Goal: Check status: Check status

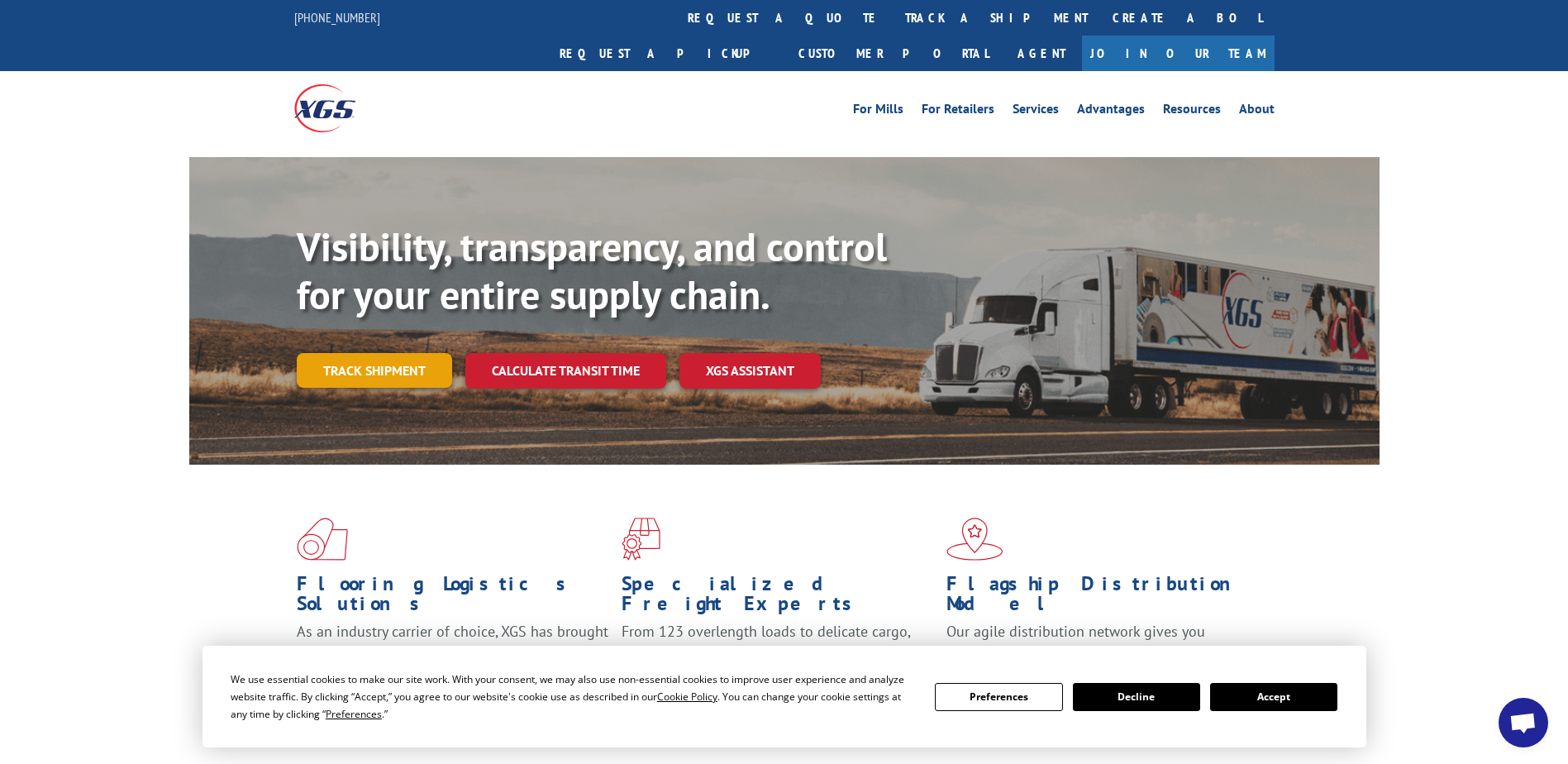
click at [344, 353] on link "Track shipment" at bounding box center [374, 370] width 155 height 35
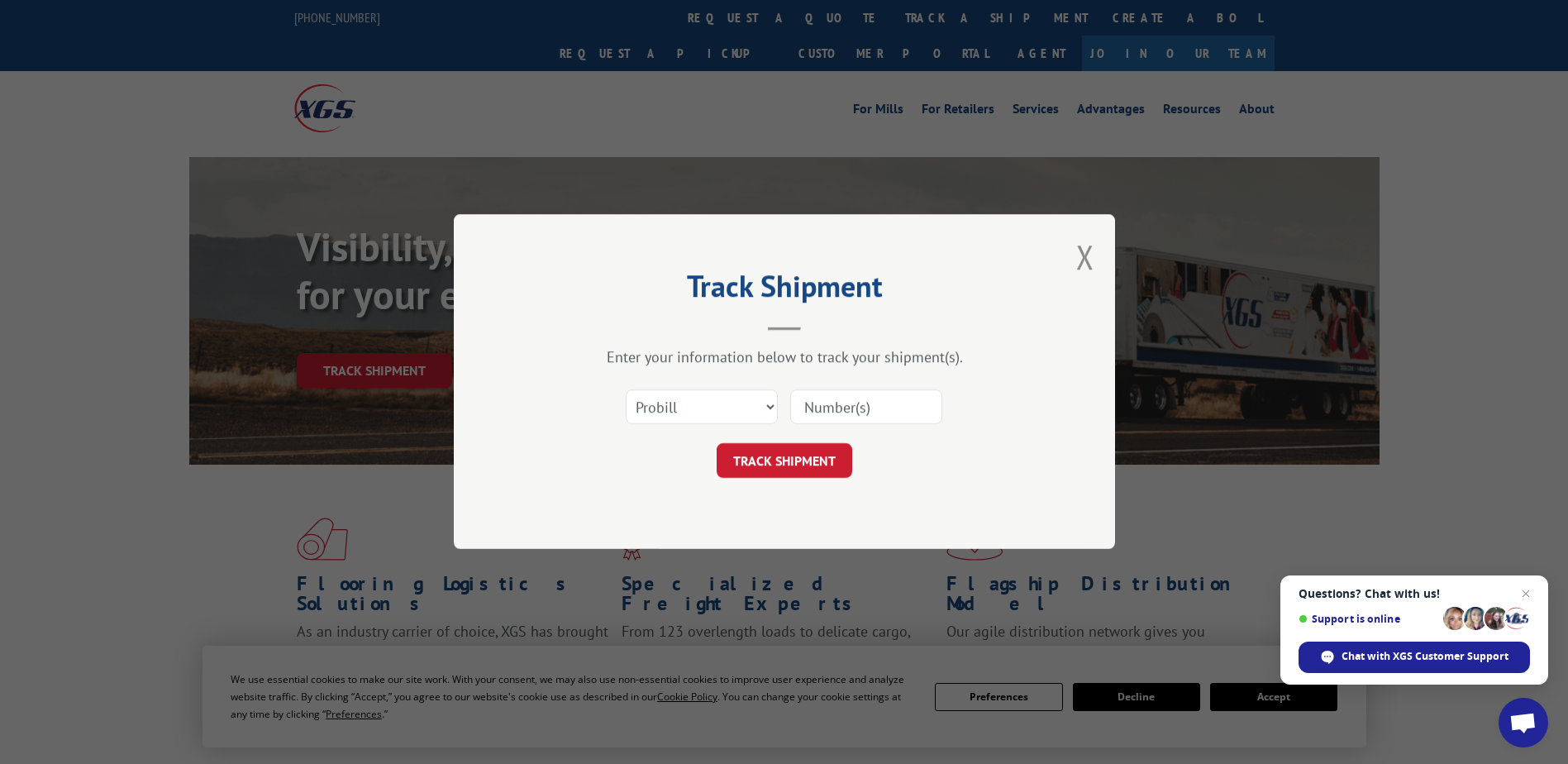
drag, startPoint x: 831, startPoint y: 409, endPoint x: 853, endPoint y: 392, distance: 27.8
click at [831, 409] on input at bounding box center [866, 407] width 152 height 35
type input "2847032"
click at [788, 466] on button "TRACK SHIPMENT" at bounding box center [784, 461] width 135 height 35
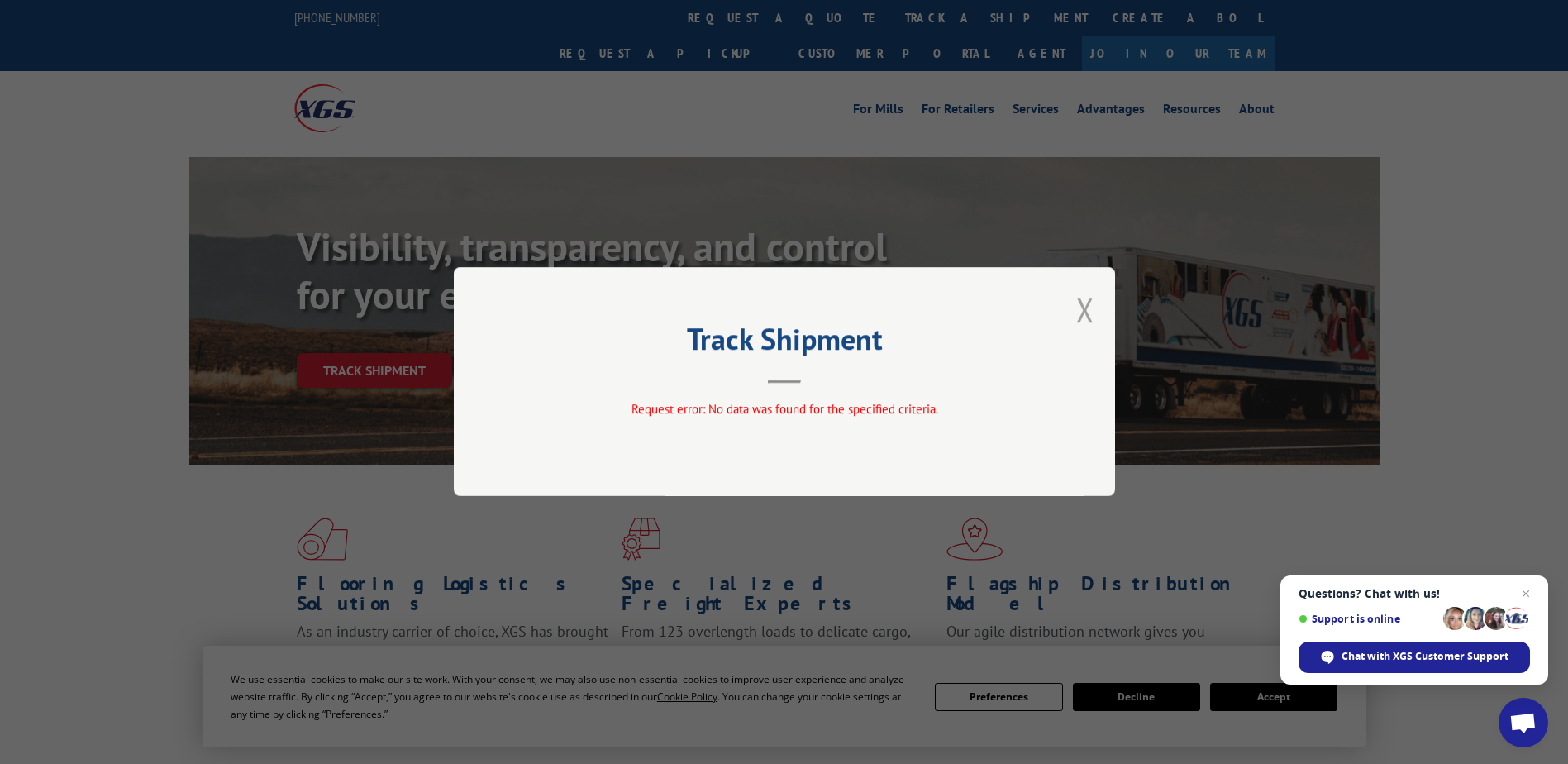
click at [1083, 312] on button "Close modal" at bounding box center [1085, 310] width 18 height 44
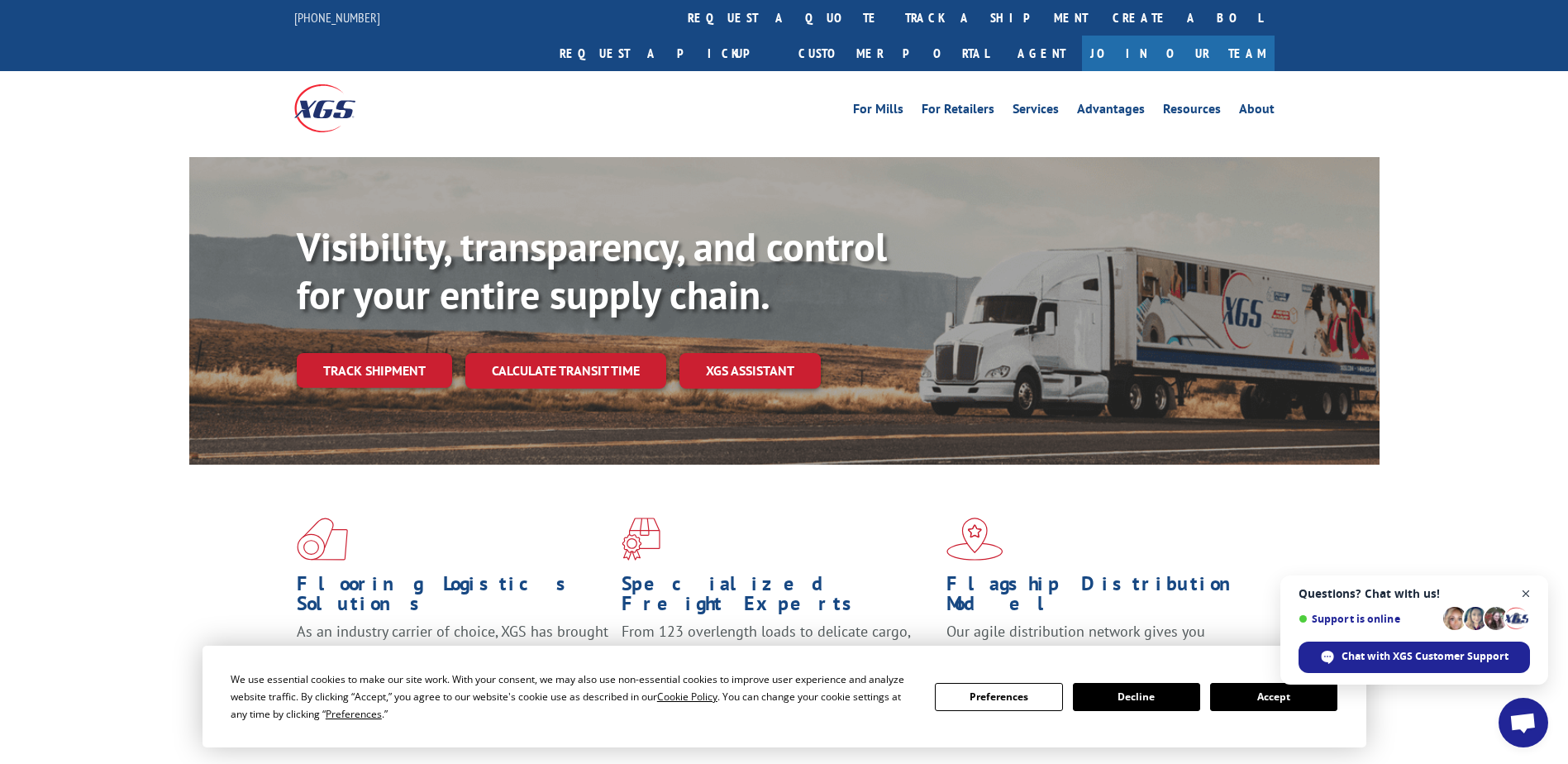
click at [1526, 592] on span "Close chat" at bounding box center [1525, 594] width 21 height 21
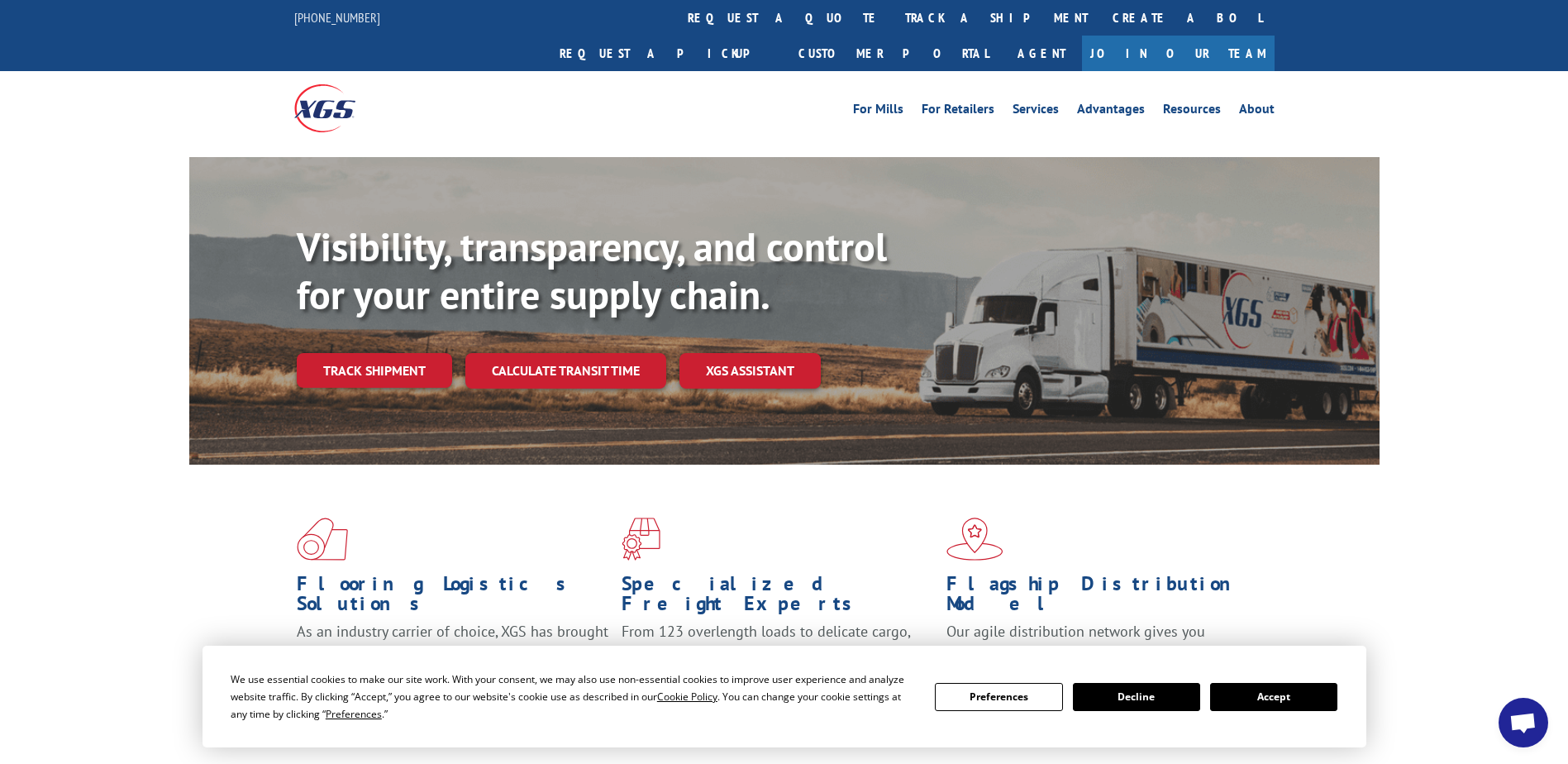
click at [1233, 708] on button "Accept" at bounding box center [1273, 697] width 127 height 28
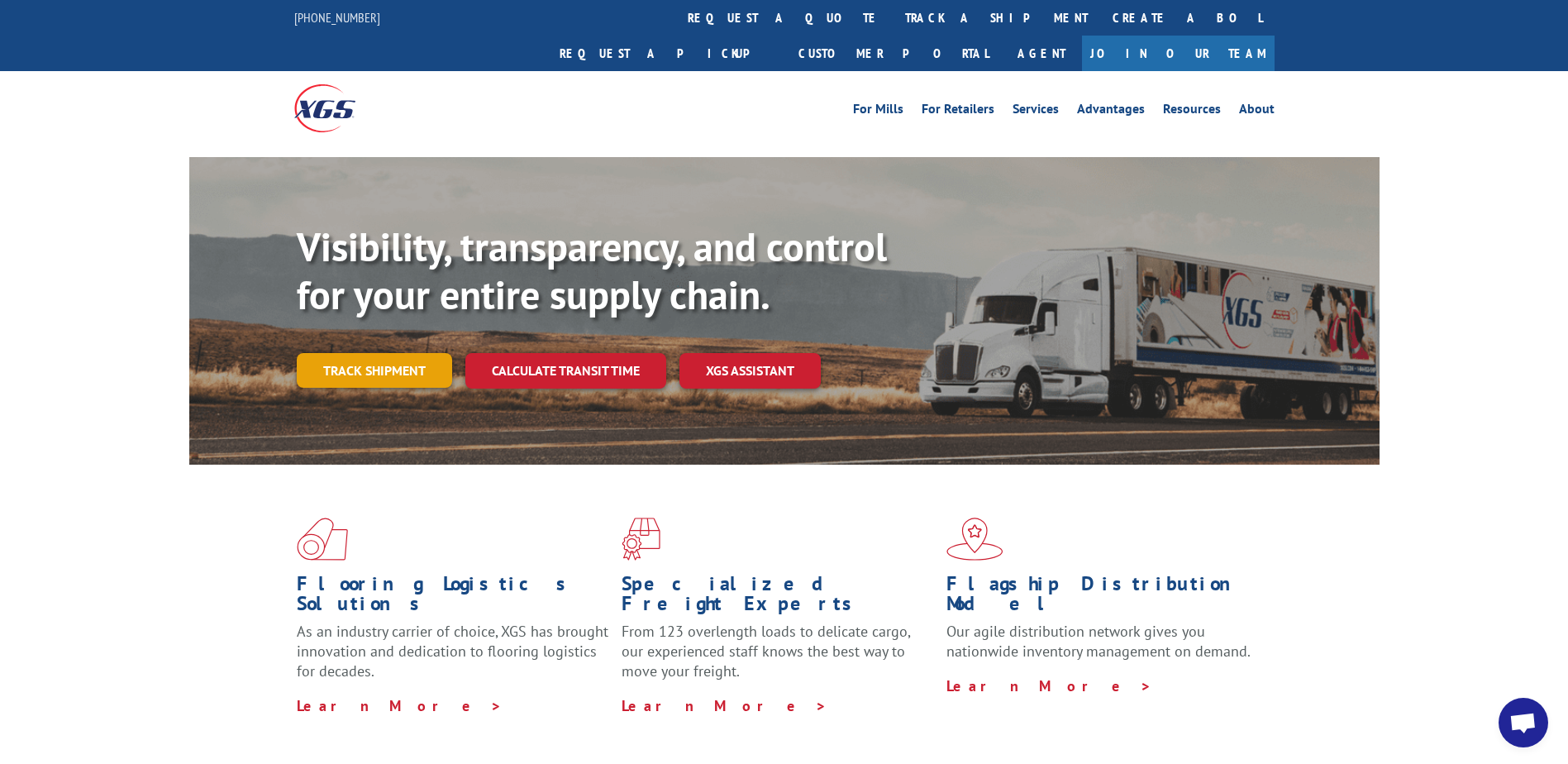
click at [342, 353] on link "Track shipment" at bounding box center [374, 370] width 155 height 35
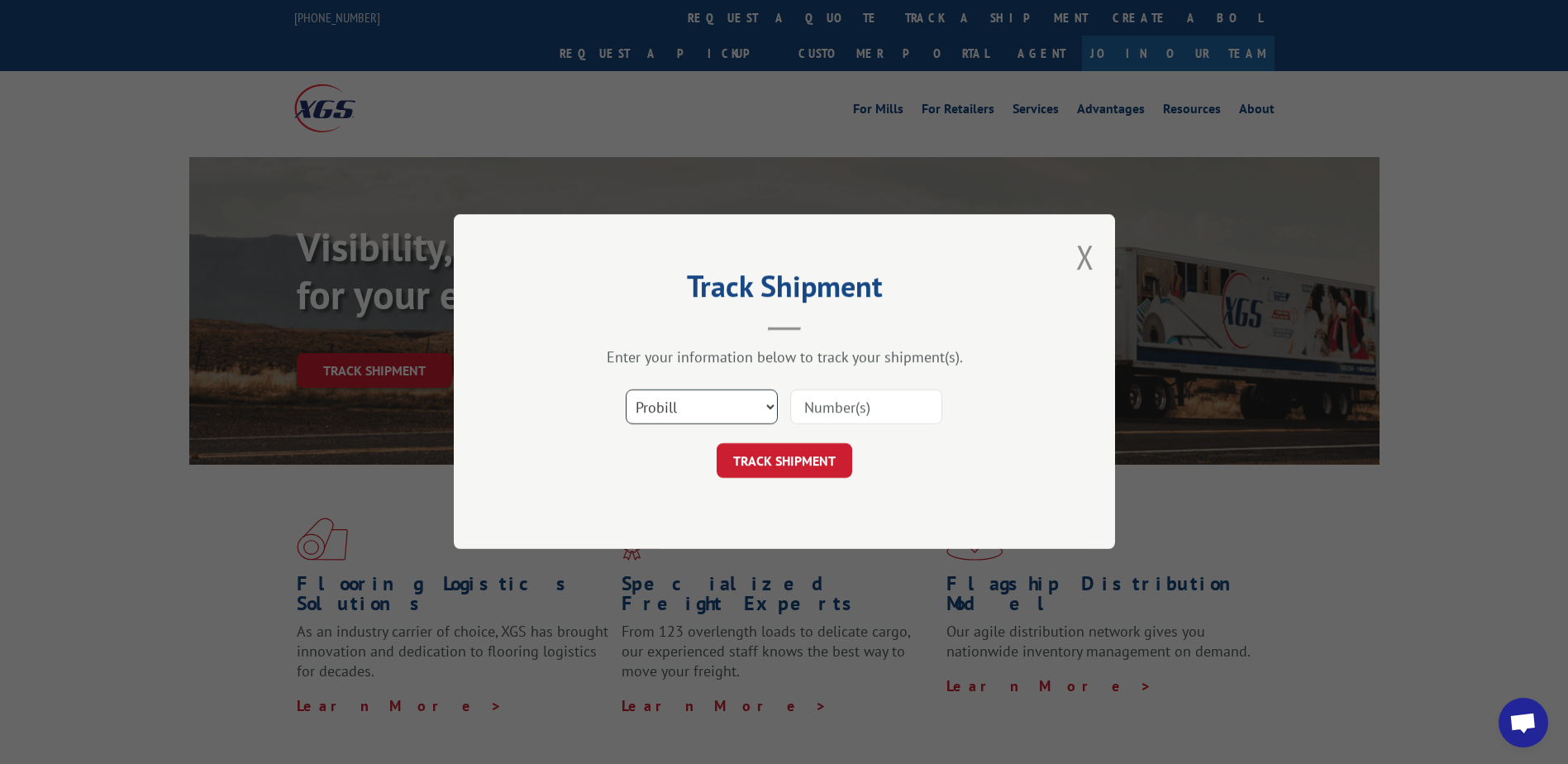
click at [769, 410] on select "Select category... Probill BOL PO" at bounding box center [701, 407] width 152 height 35
select select "bol"
click at [625, 390] on select "Select category... Probill BOL PO" at bounding box center [701, 407] width 152 height 35
click at [842, 409] on input at bounding box center [866, 407] width 152 height 35
type input "2847032"
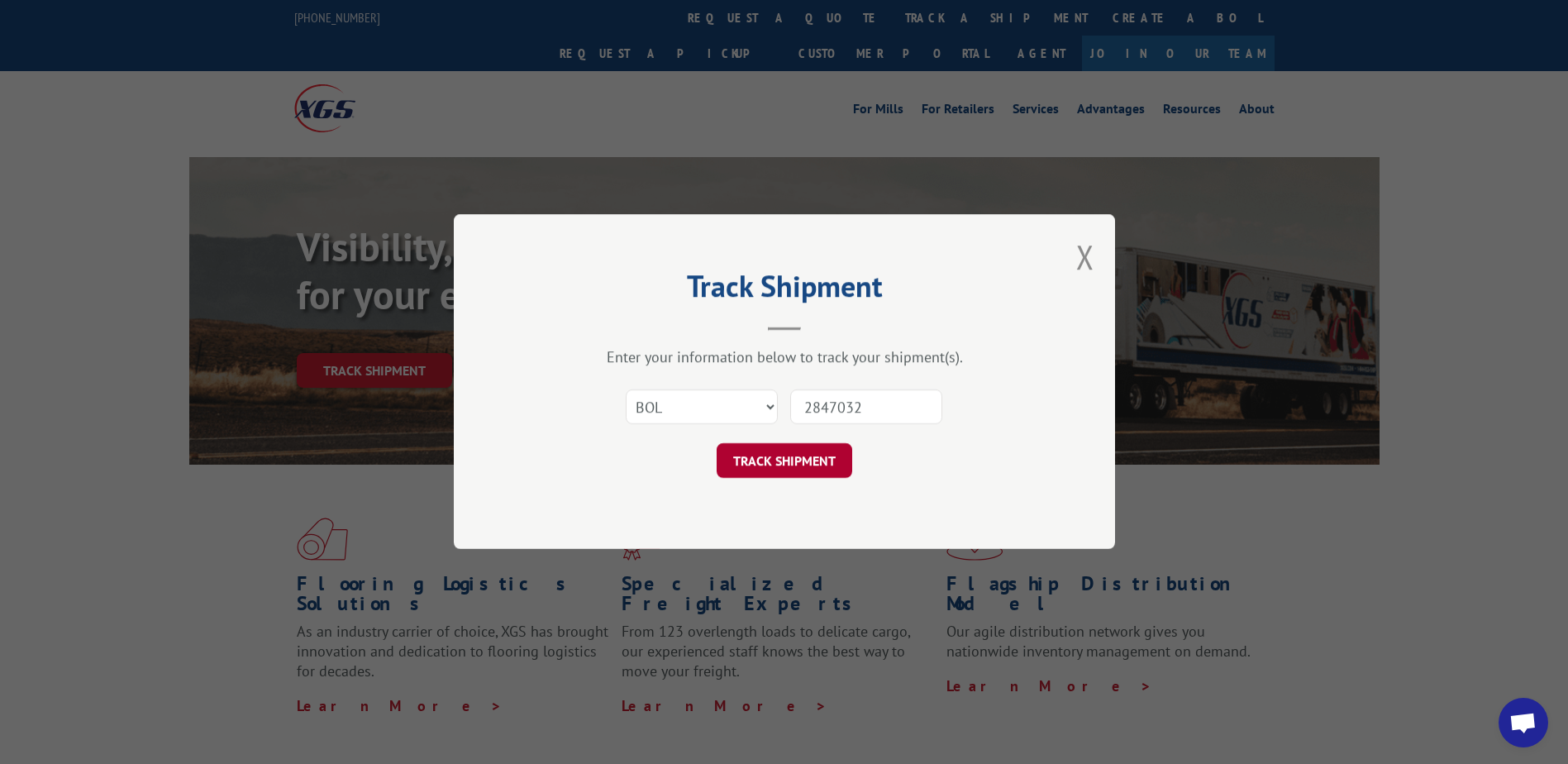
click at [776, 466] on button "TRACK SHIPMENT" at bounding box center [784, 461] width 135 height 35
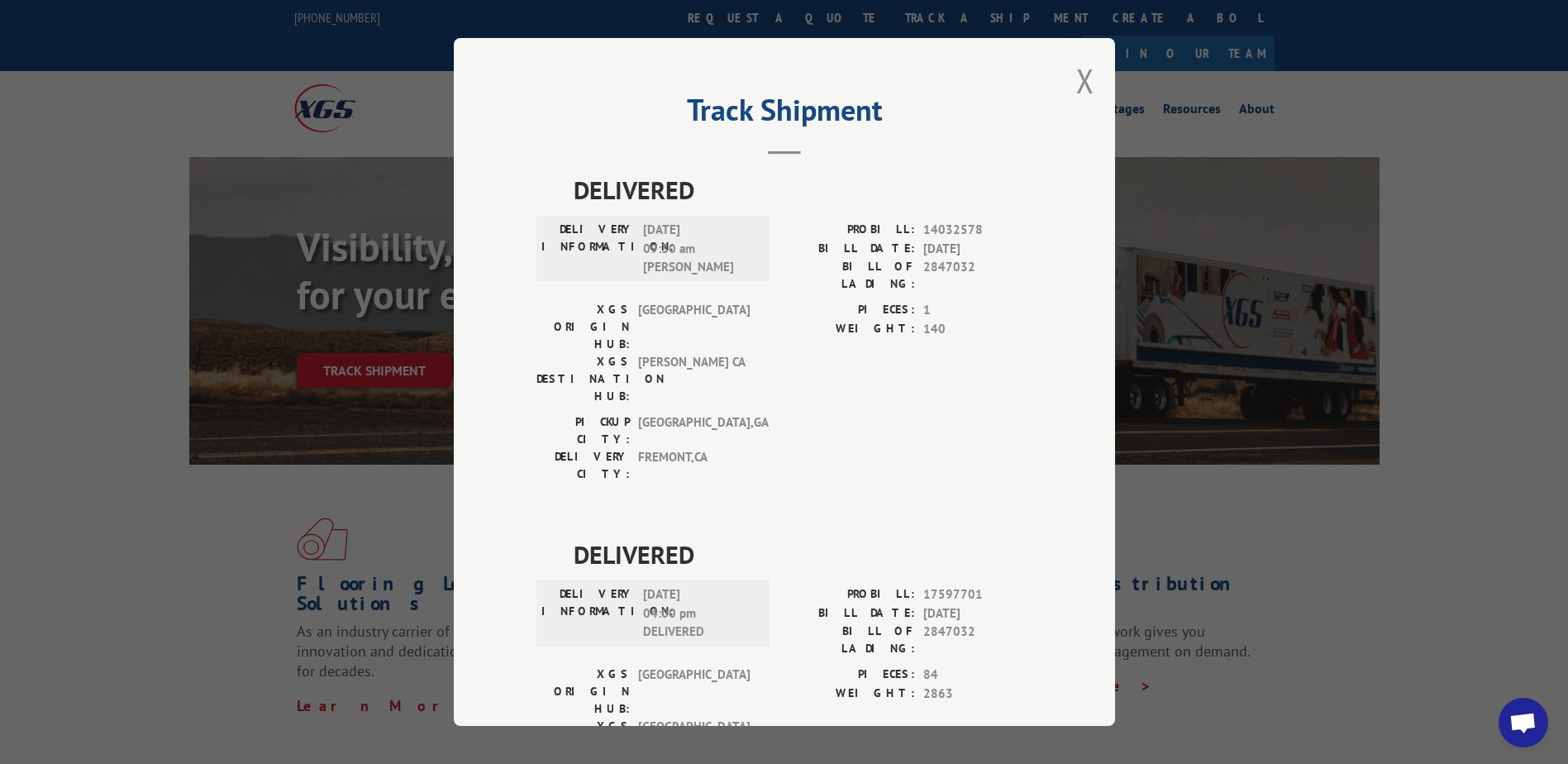
click at [477, 382] on div "Track Shipment DELIVERED DELIVERY INFORMATION: [DATE] 09:30 am [PERSON_NAME]: 1…" at bounding box center [784, 382] width 661 height 688
drag, startPoint x: 1078, startPoint y: 74, endPoint x: 975, endPoint y: 149, distance: 127.4
click at [1078, 74] on button "Close modal" at bounding box center [1085, 81] width 18 height 44
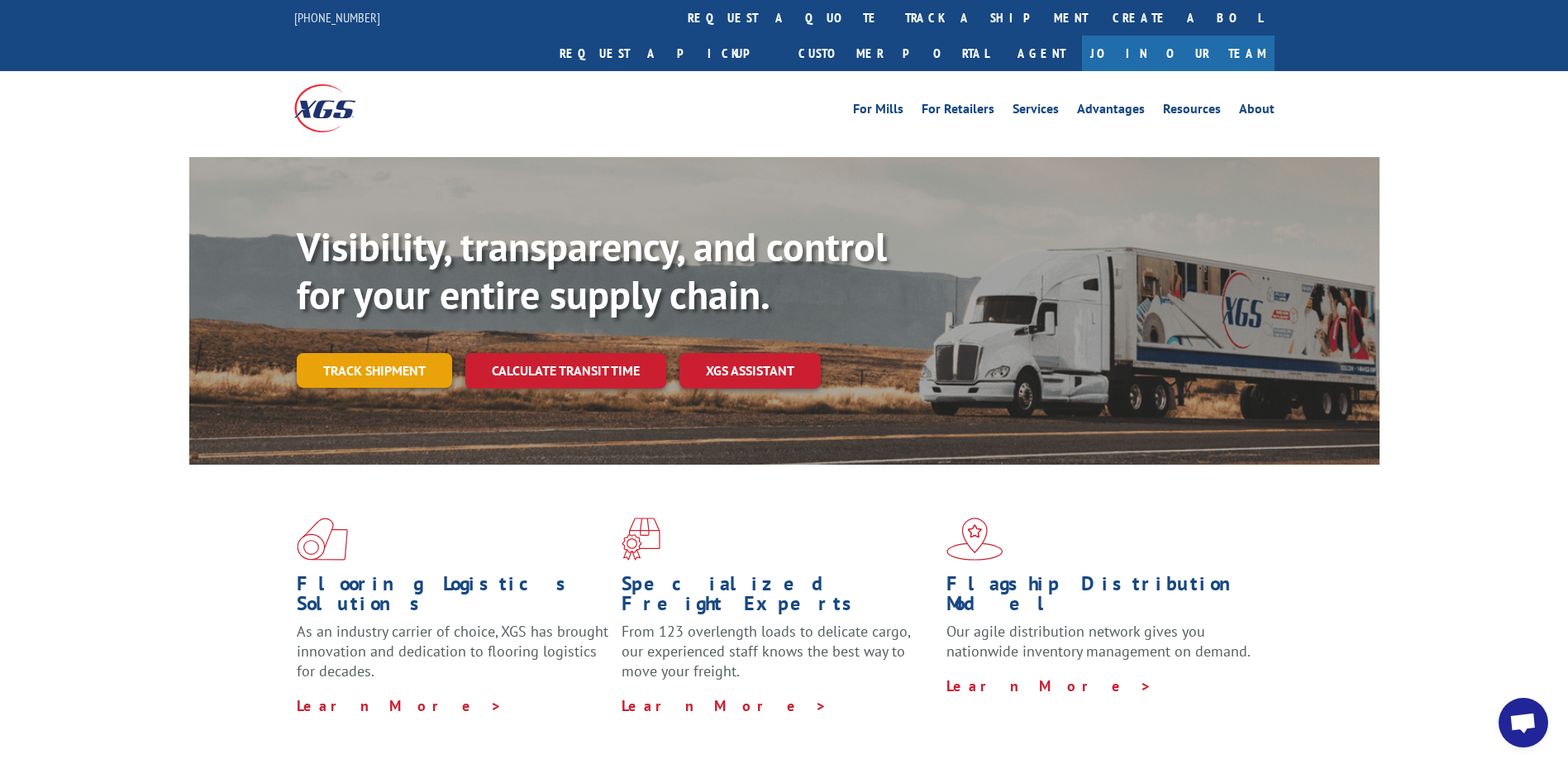
click at [386, 353] on link "Track shipment" at bounding box center [374, 370] width 155 height 35
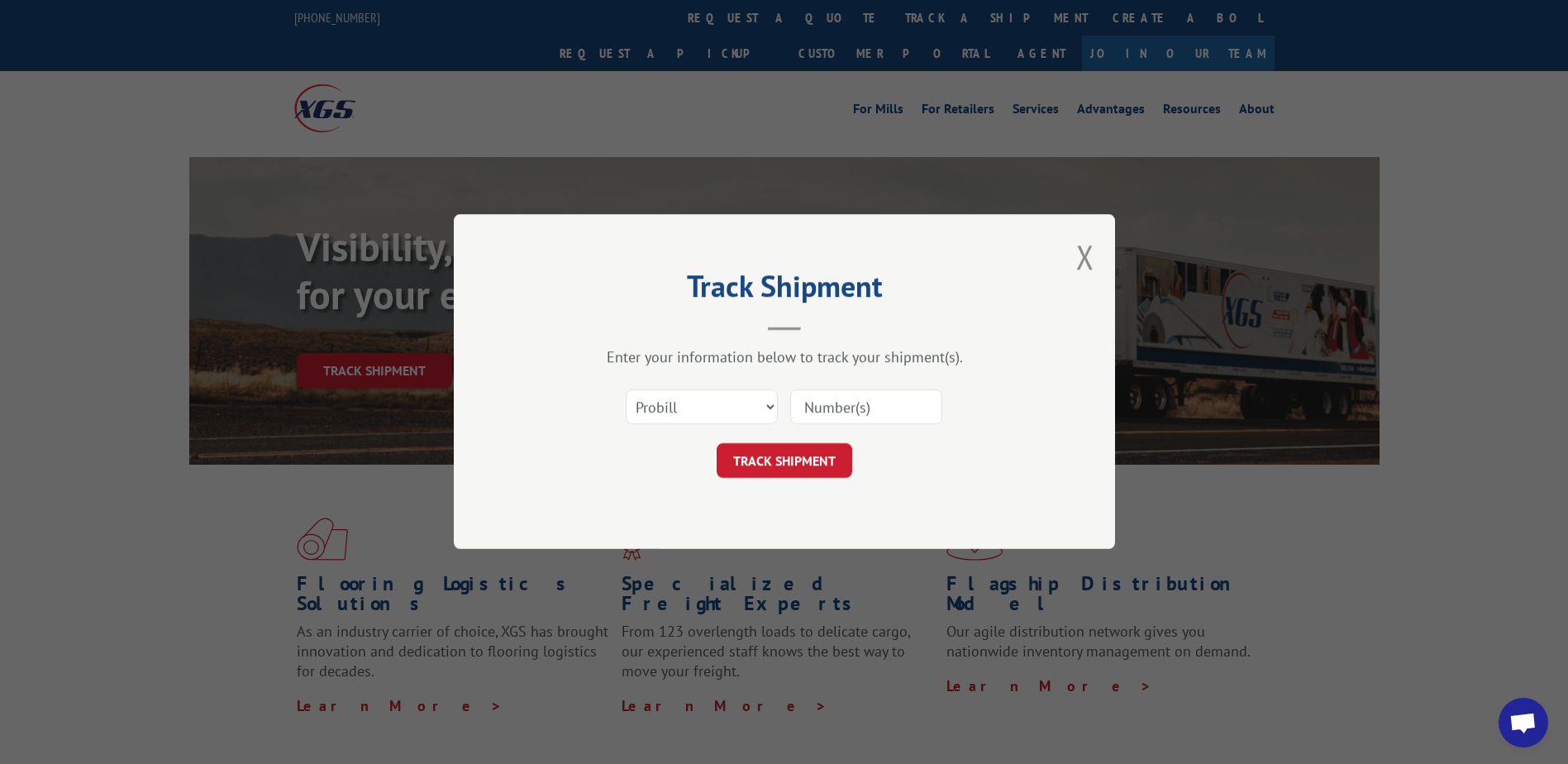
click at [824, 368] on div "Enter your information below to track your shipment(s). Select category... Prob…" at bounding box center [784, 412] width 496 height 130
click at [832, 417] on input at bounding box center [866, 407] width 152 height 35
type input "17597701"
click at [812, 460] on button "TRACK SHIPMENT" at bounding box center [784, 461] width 135 height 35
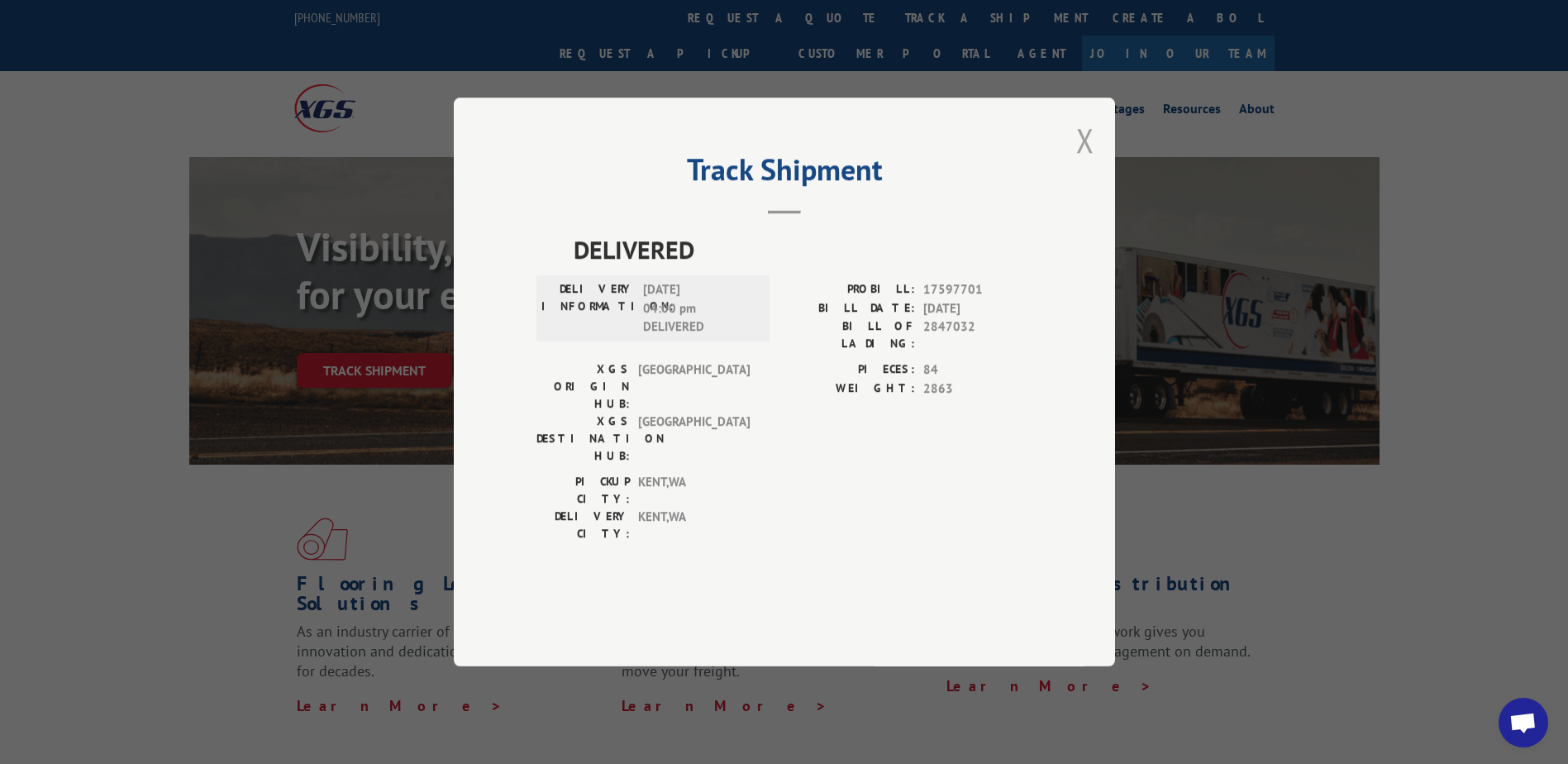
click at [1080, 162] on button "Close modal" at bounding box center [1085, 140] width 18 height 44
